Goal: Task Accomplishment & Management: Use online tool/utility

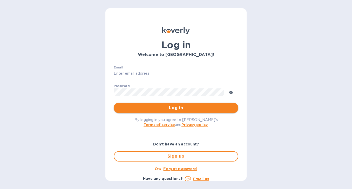
type input "nicoleomwines@gmail.com"
click at [177, 109] on span "Log in" at bounding box center [176, 108] width 116 height 6
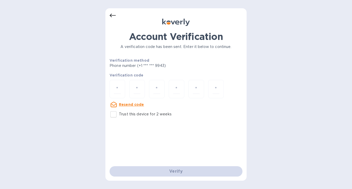
click at [113, 114] on input "Trust this device for 2 weeks" at bounding box center [113, 114] width 11 height 11
checkbox input "true"
click at [116, 94] on input "number" at bounding box center [117, 89] width 7 height 10
click at [115, 91] on input "number" at bounding box center [117, 89] width 7 height 10
type input "6"
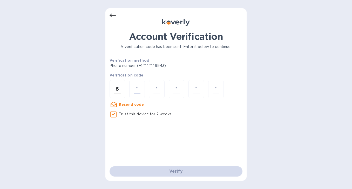
type input "2"
type input "3"
type input "0"
type input "6"
type input "1"
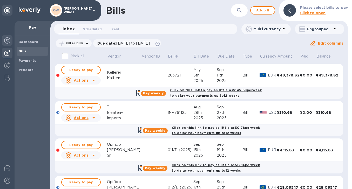
click at [5, 42] on img at bounding box center [7, 40] width 6 height 6
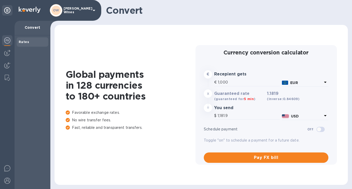
type input "1,181.9"
